Goal: Transaction & Acquisition: Obtain resource

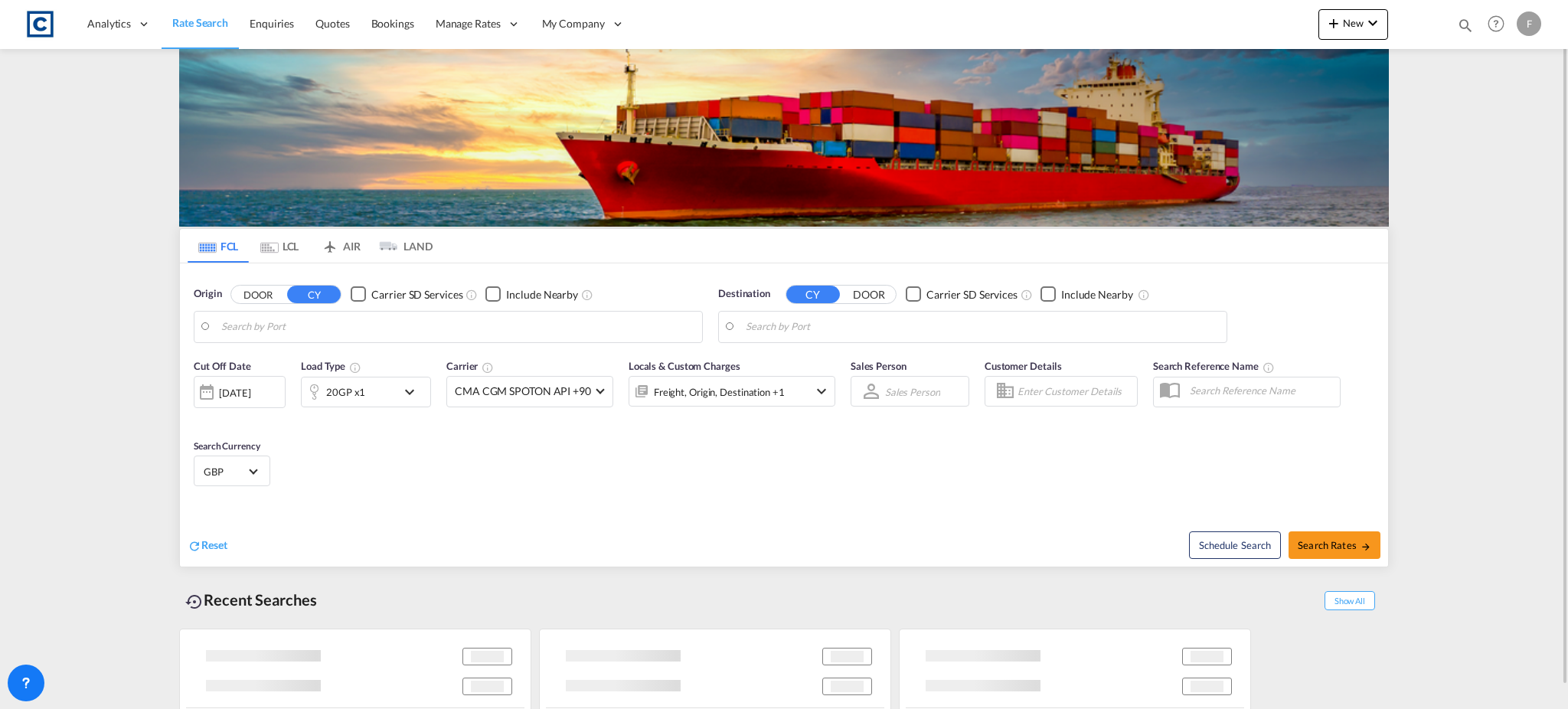
type input "GB-LS11, [GEOGRAPHIC_DATA]"
type input "[GEOGRAPHIC_DATA], [GEOGRAPHIC_DATA]"
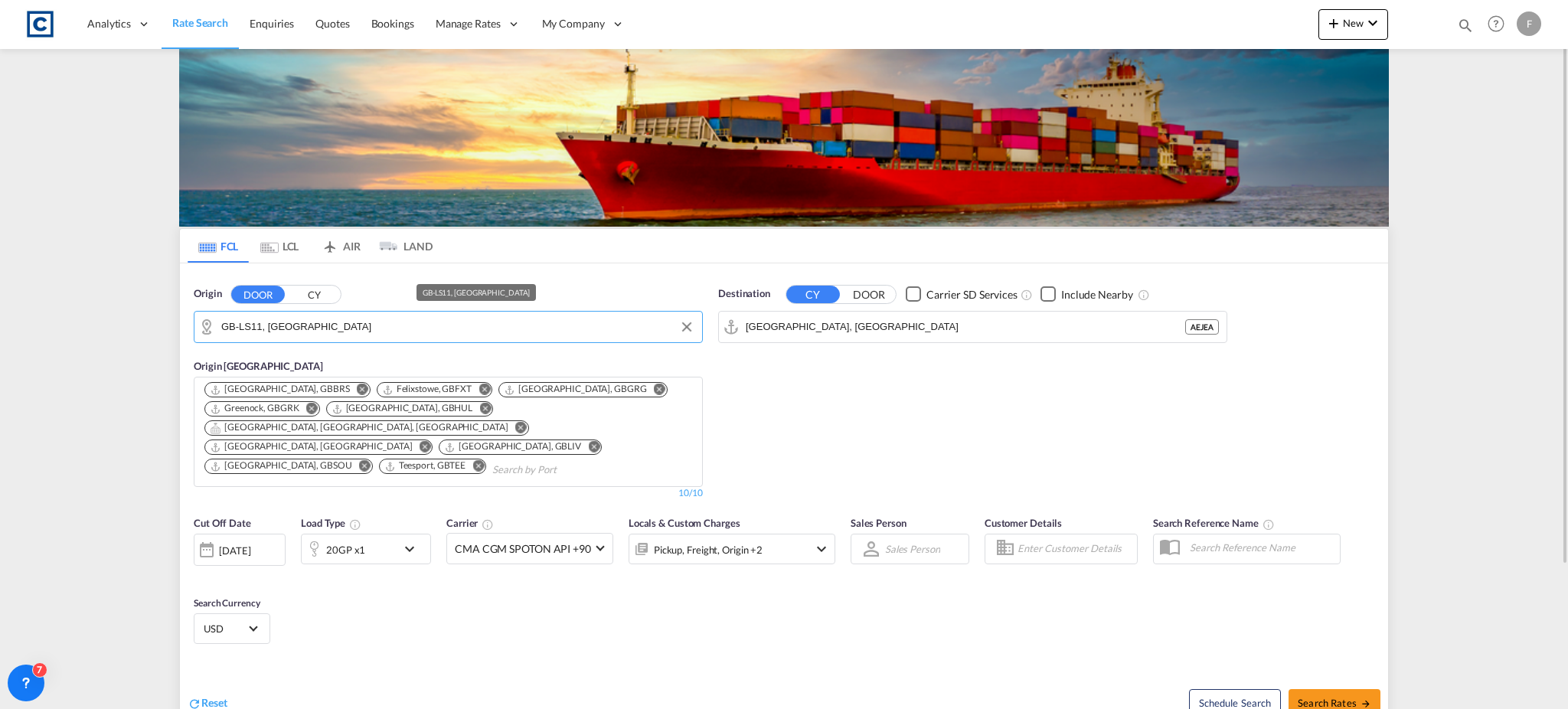
click at [334, 328] on input "GB-LS11, Leeds" at bounding box center [458, 327] width 473 height 23
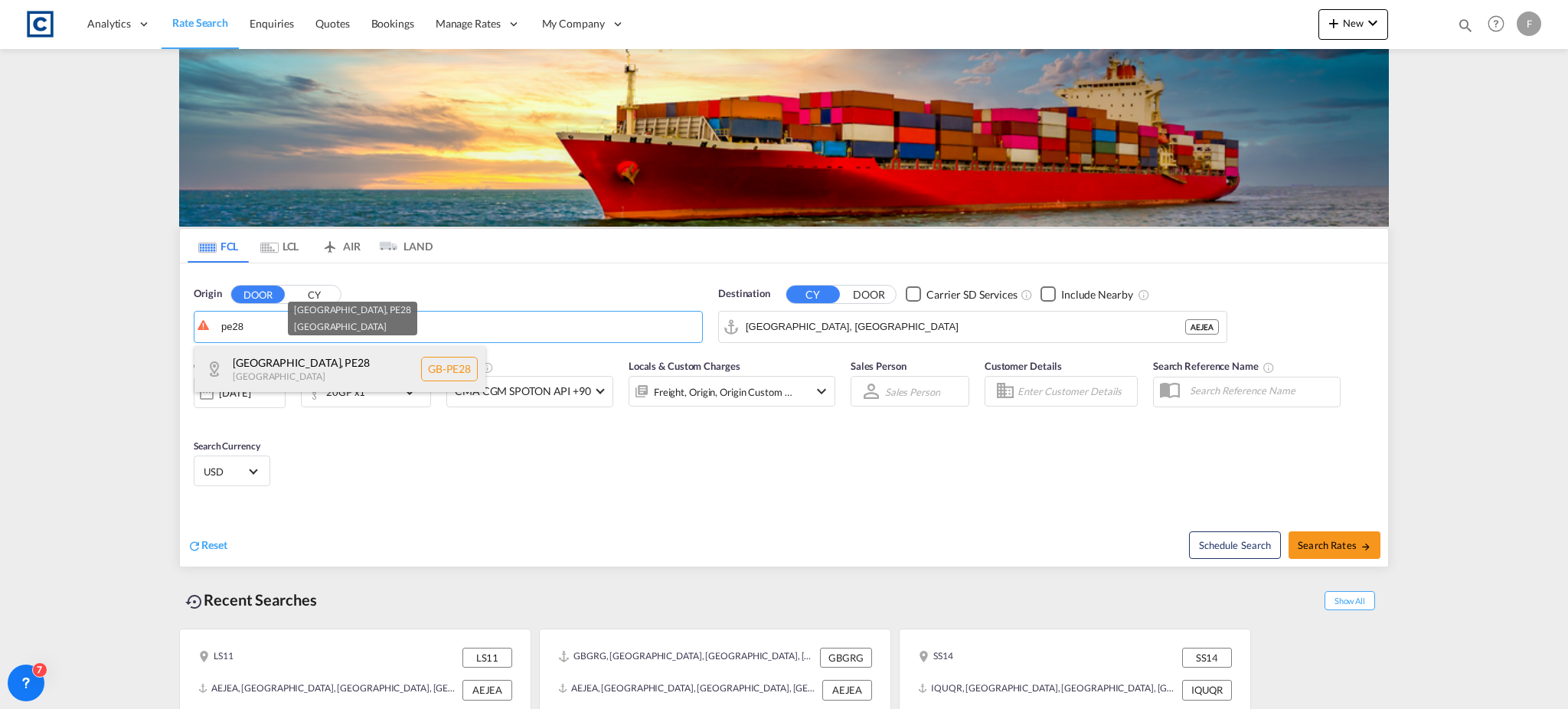
click at [296, 367] on div "Huntingdonshire , PE28 United Kingdom GB-PE28" at bounding box center [340, 369] width 291 height 46
type input "GB-PE28, [GEOGRAPHIC_DATA]"
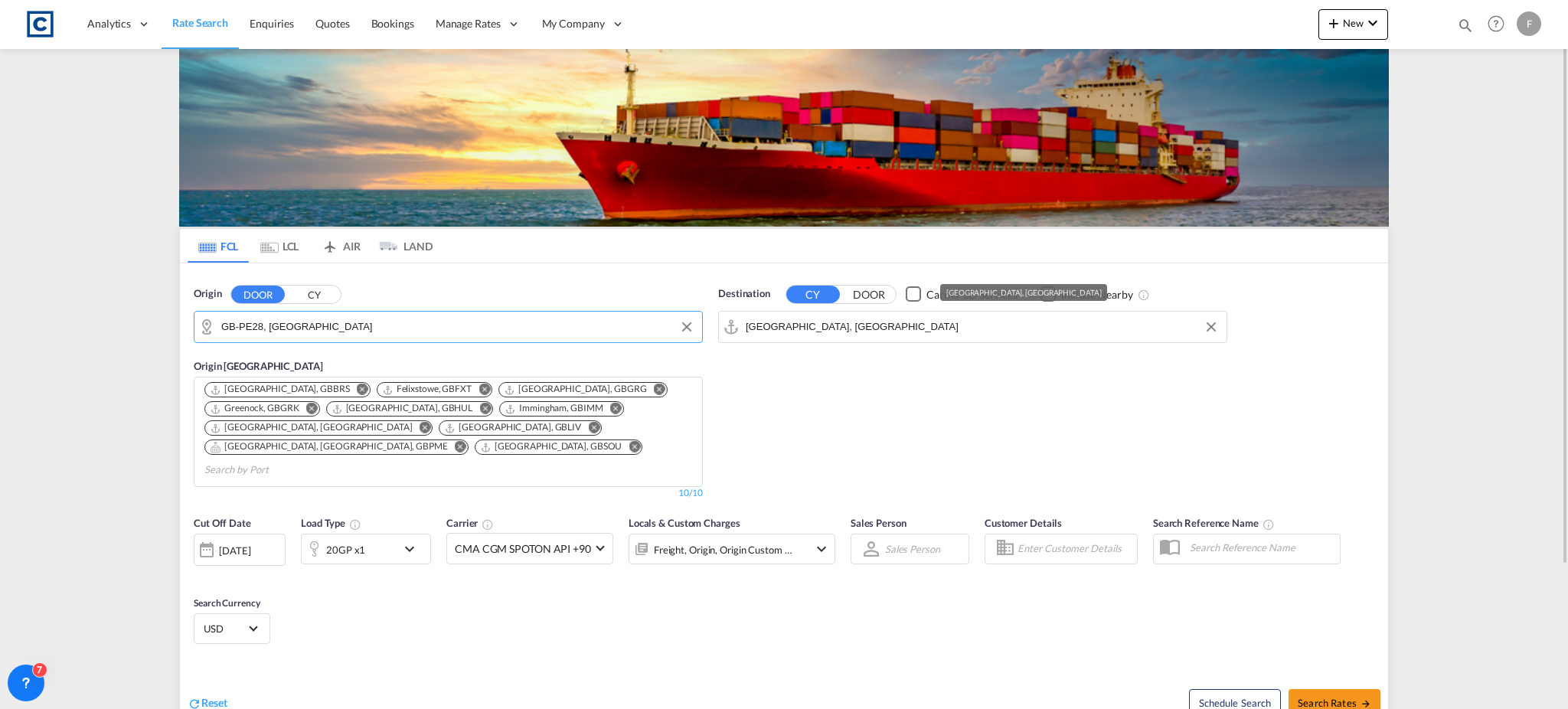
click at [802, 332] on input "Jebel Ali, AEJEA" at bounding box center [982, 327] width 473 height 23
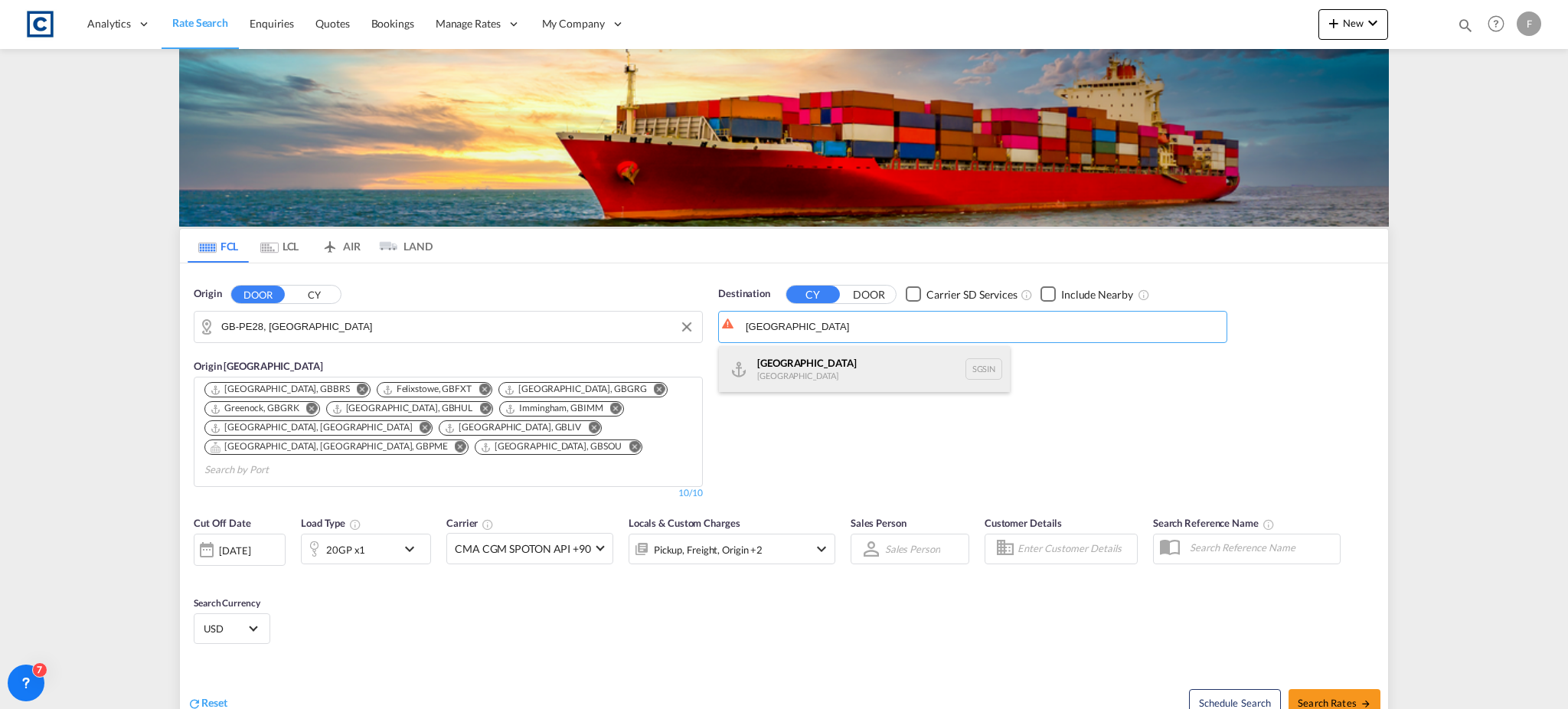
click at [797, 376] on div "Singapore Singapore SGSIN" at bounding box center [864, 369] width 291 height 46
type input "[GEOGRAPHIC_DATA], SGSIN"
click at [348, 545] on div "Cut Off Date 04 Sep 2025 04/09/2025 Load Type 20GP x1 Carrier CMA CGM SPOTON AP…" at bounding box center [514, 547] width 642 height 64
click at [357, 539] on div "20GP x1" at bounding box center [346, 550] width 39 height 22
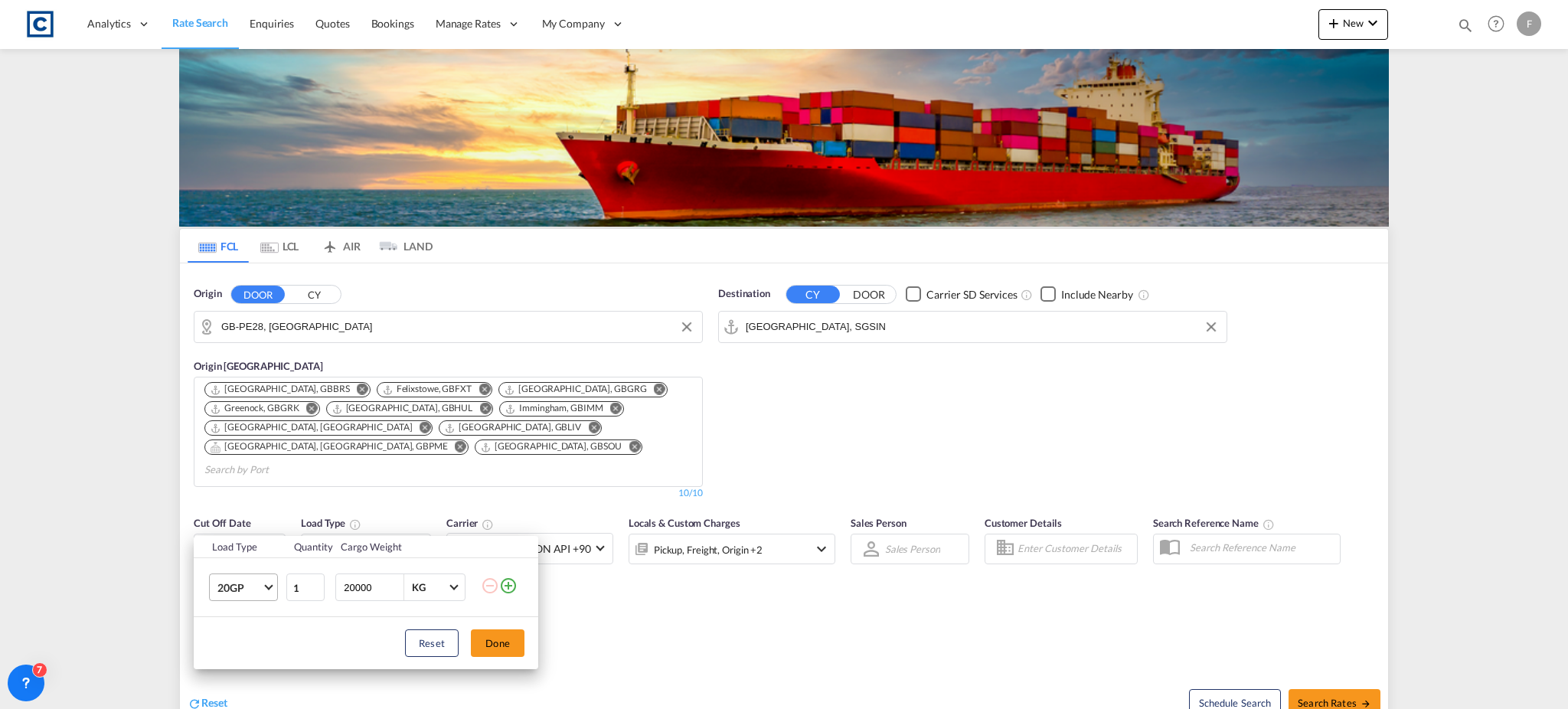
click at [251, 581] on span "20GP" at bounding box center [239, 588] width 44 height 15
click at [245, 532] on md-option "20GP" at bounding box center [257, 524] width 104 height 37
click at [508, 580] on md-icon "icon-plus-circle-outline" at bounding box center [508, 586] width 18 height 18
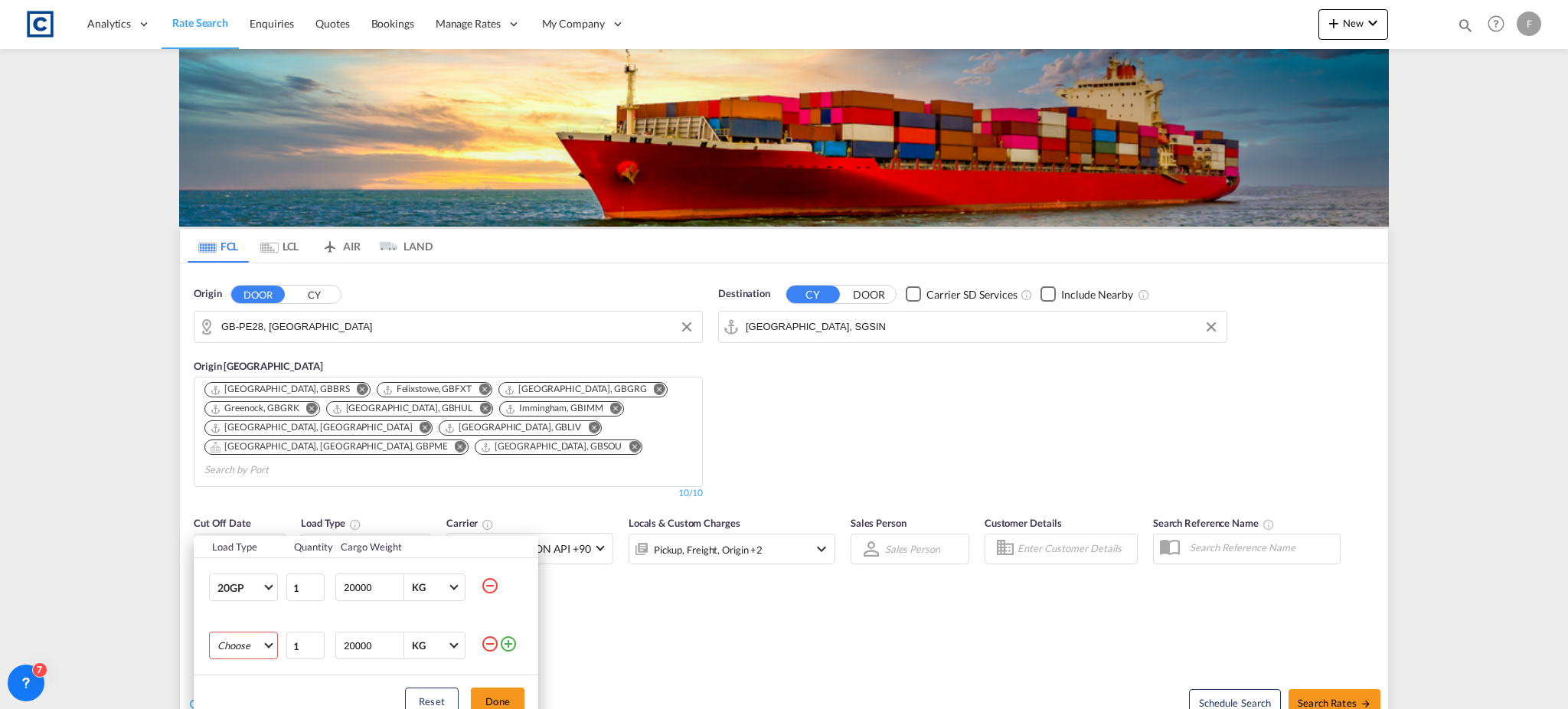
click at [225, 647] on md-select "Choose 20GP 40GP 40HC 45HC 20RE 40RE 40HR 20OT 40OT 20FR 40FR 40NR 20NR 45S 20T…" at bounding box center [243, 646] width 69 height 28
click at [255, 589] on md-option "40HC" at bounding box center [257, 598] width 104 height 37
click at [500, 699] on button "Done" at bounding box center [498, 701] width 53 height 28
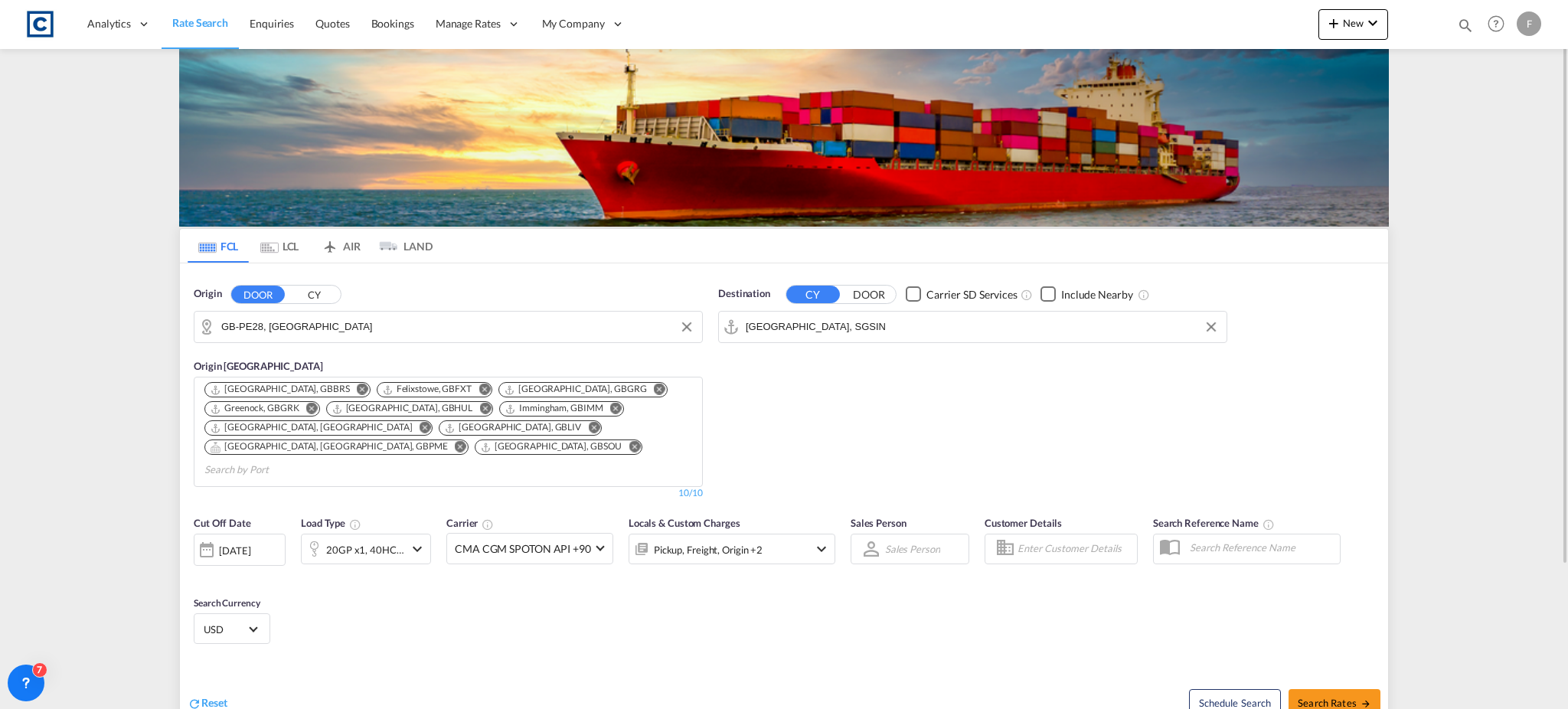
click at [255, 624] on span "Select Currency: $ USDUnited States Dollar" at bounding box center [253, 628] width 8 height 8
drag, startPoint x: 295, startPoint y: 595, endPoint x: 286, endPoint y: 545, distance: 50.8
click at [286, 575] on body "Analytics Reports Dashboard Rate Search Enquiries Quotes Bookings" at bounding box center [784, 354] width 1568 height 709
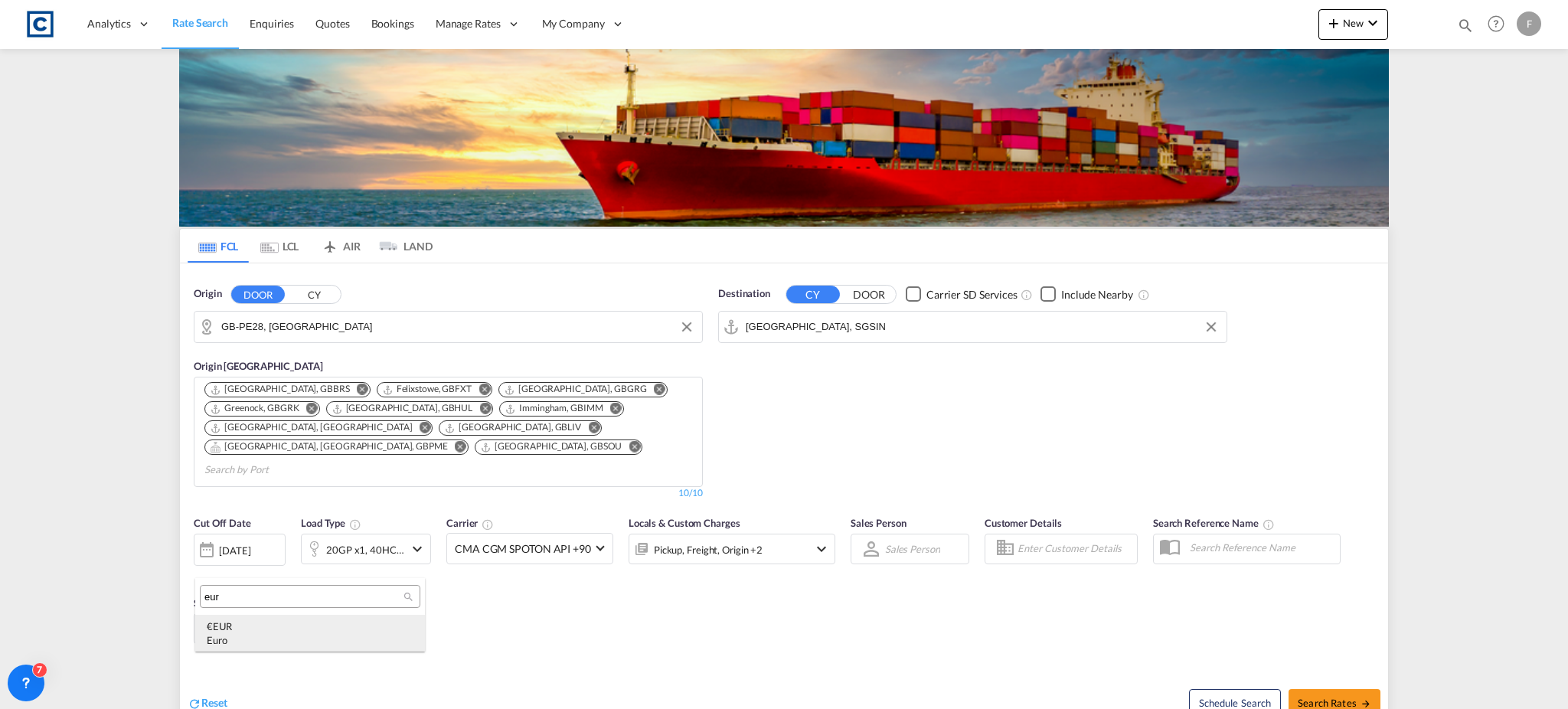
type input "eur"
click at [216, 643] on div "Euro" at bounding box center [311, 641] width 207 height 14
click at [1353, 697] on span "Search Rates" at bounding box center [1335, 703] width 73 height 13
type input "PE28 to SGSIN / [DATE]"
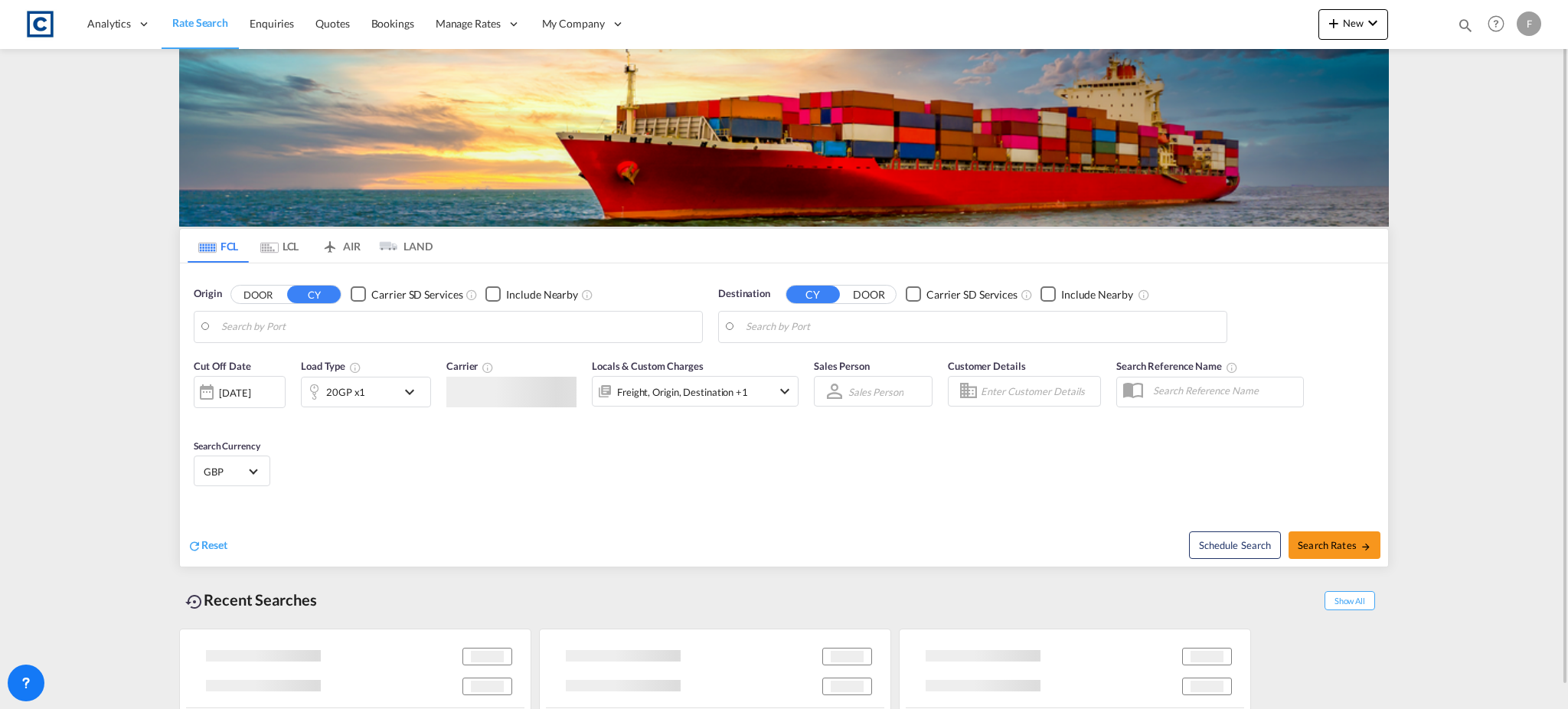
type input "GB-PE28, [GEOGRAPHIC_DATA]"
type input "[GEOGRAPHIC_DATA], SGSIN"
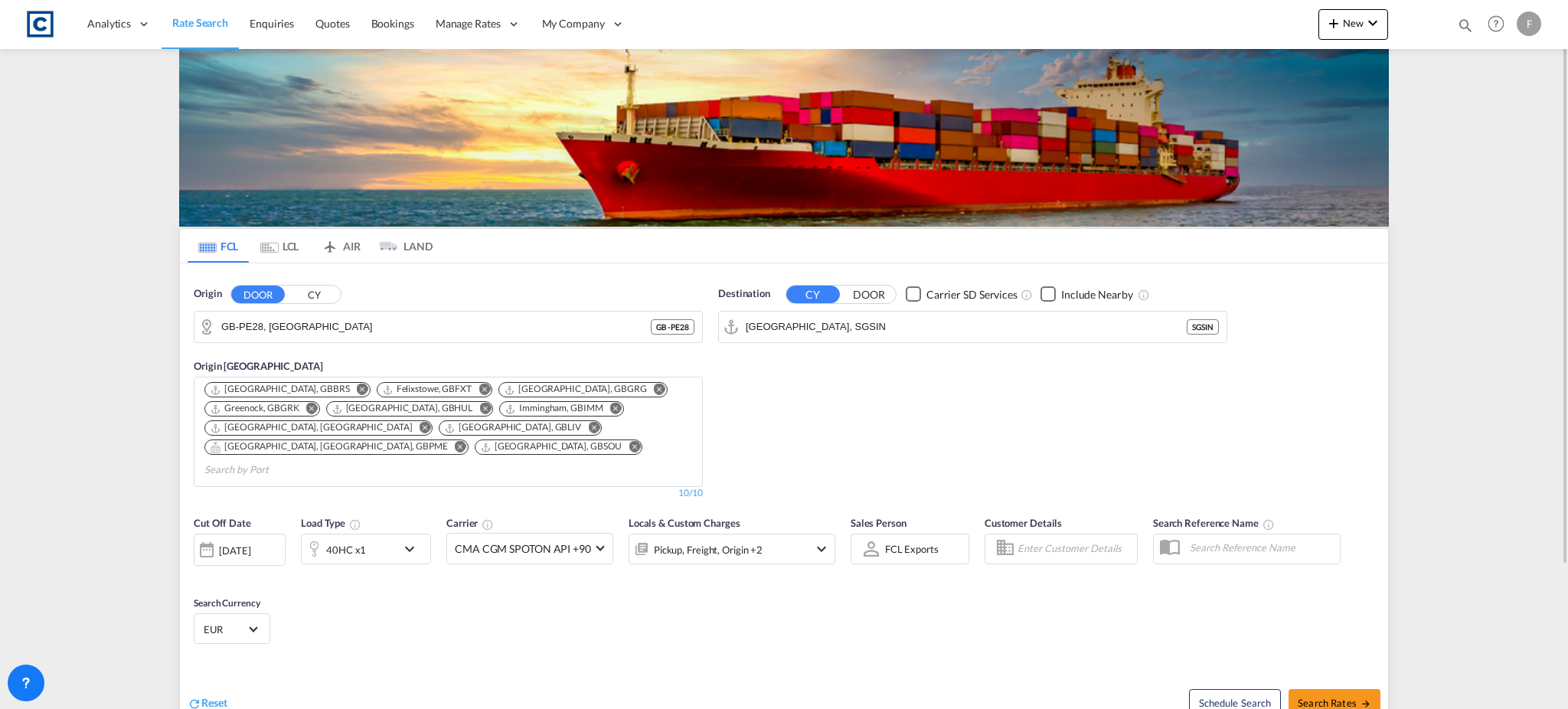
click at [246, 618] on md-select-value "EUR" at bounding box center [232, 629] width 60 height 22
click at [271, 588] on div at bounding box center [322, 597] width 245 height 23
click at [241, 606] on div at bounding box center [322, 597] width 245 height 23
click at [241, 598] on input "search" at bounding box center [316, 597] width 225 height 14
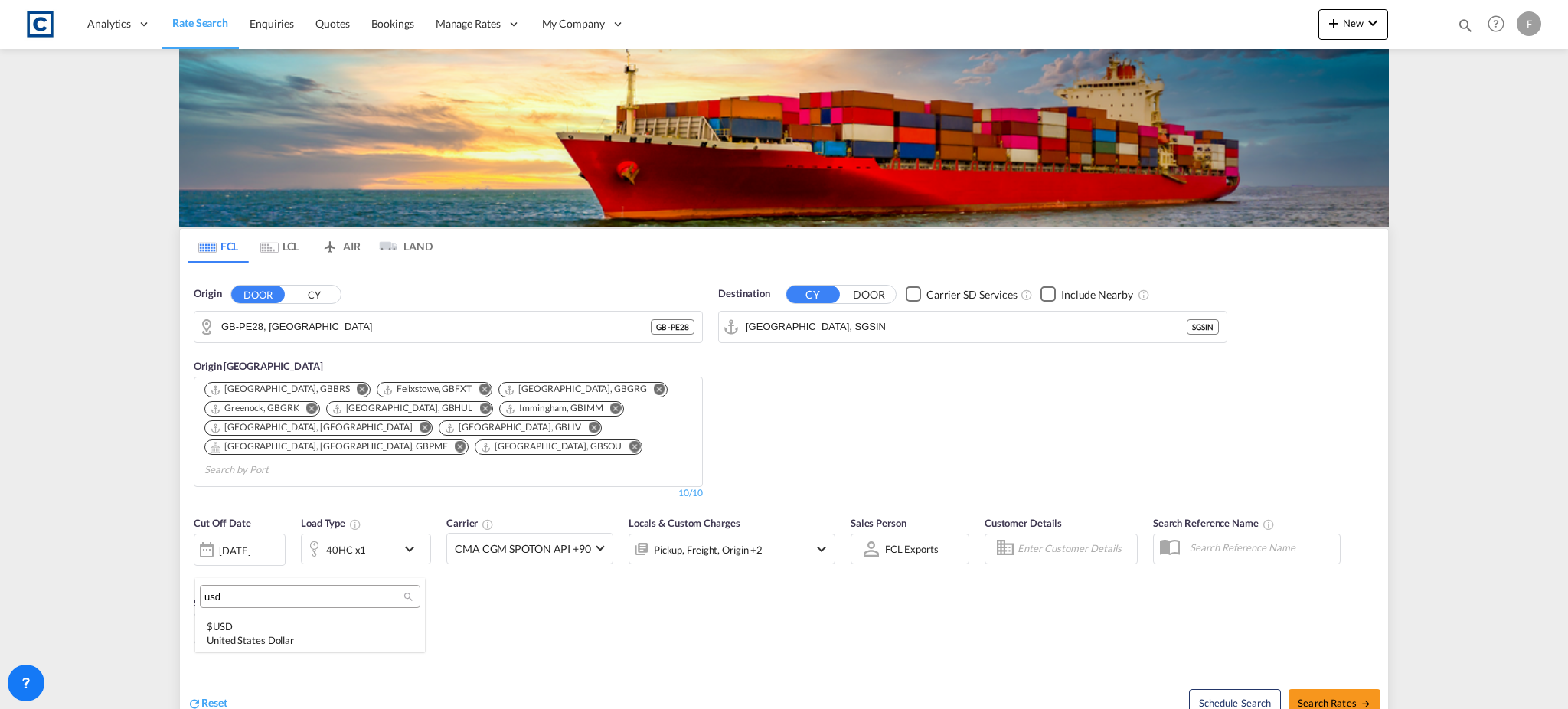
scroll to position [0, 0]
type input "usd"
click at [228, 641] on div "United States Dollar" at bounding box center [311, 641] width 207 height 14
click at [1490, 304] on md-content "Analytics Reports Dashboard Rate Search Enquiries Quotes Bookings" at bounding box center [784, 354] width 1568 height 709
click at [1332, 697] on span "Search Rates" at bounding box center [1335, 703] width 73 height 13
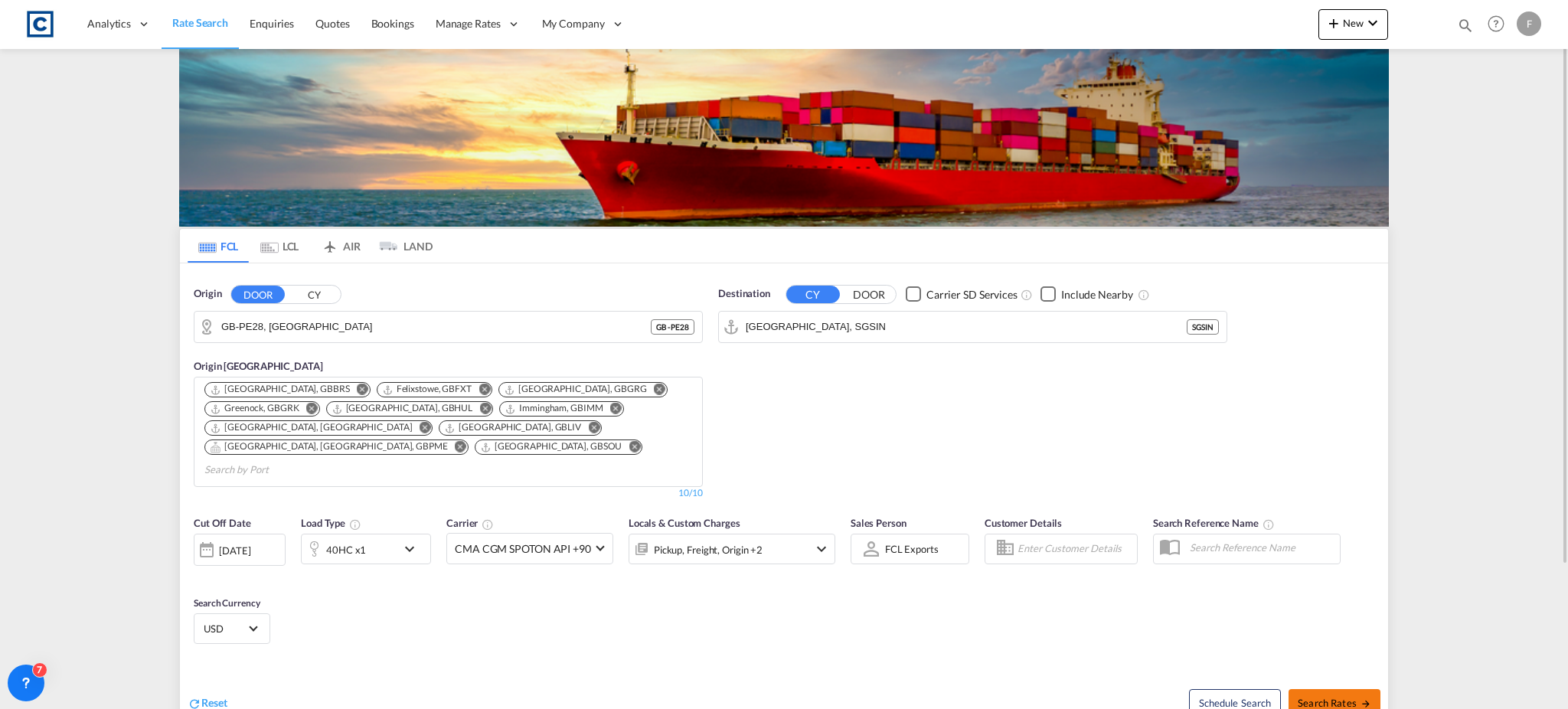
type input "PE28 to SGSIN / [DATE]"
